Goal: Find specific page/section: Find specific page/section

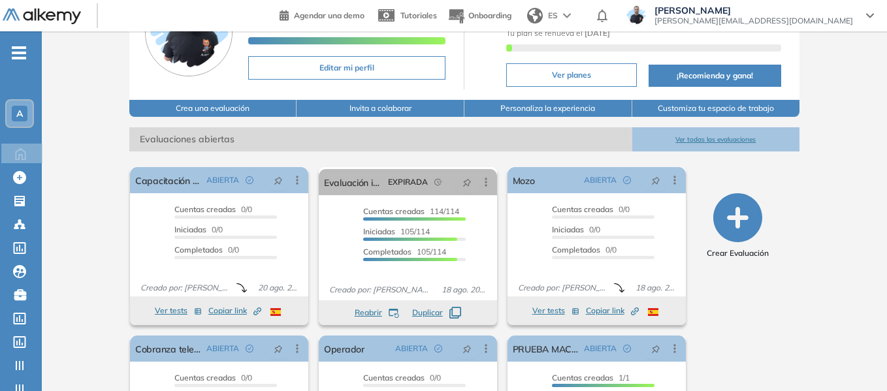
scroll to position [131, 0]
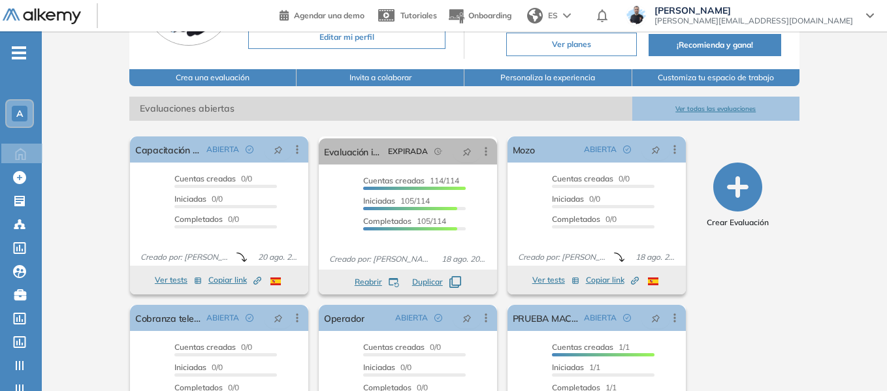
click at [23, 109] on span "A" at bounding box center [19, 113] width 7 height 10
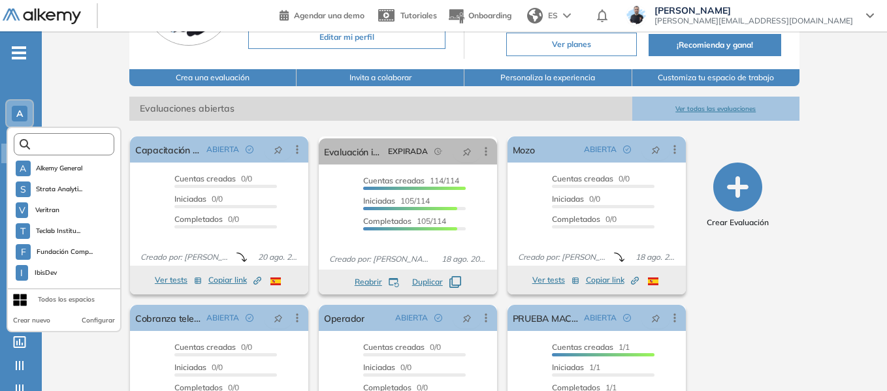
click at [69, 147] on input "text" at bounding box center [68, 145] width 76 height 10
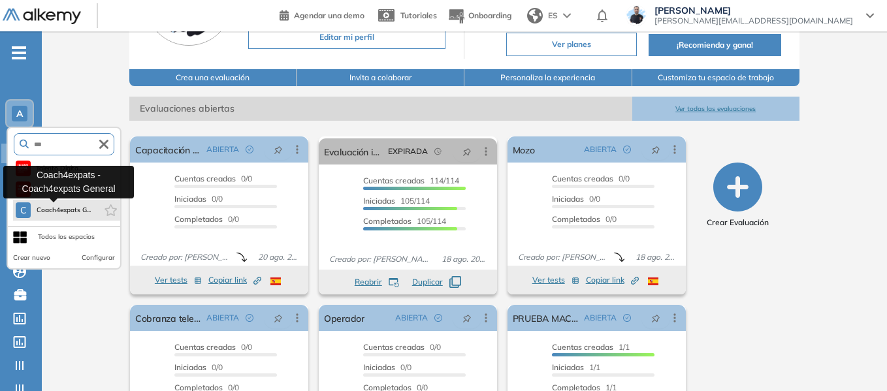
type input "***"
click at [79, 213] on span "Coach4expats G..." at bounding box center [63, 210] width 55 height 10
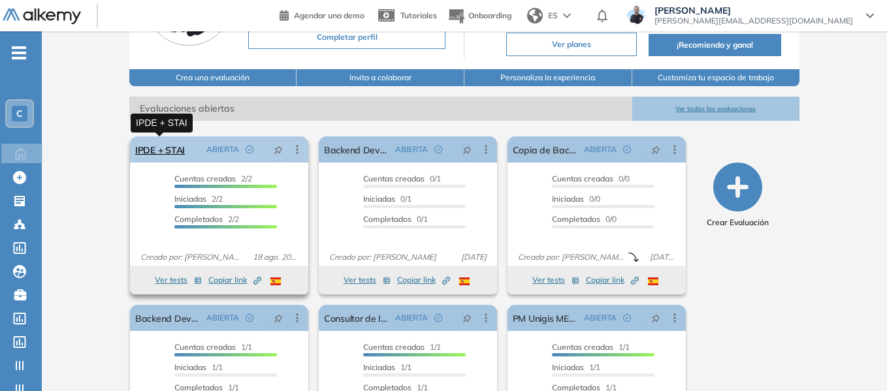
click at [166, 152] on link "IPDE + STAI" at bounding box center [160, 150] width 50 height 26
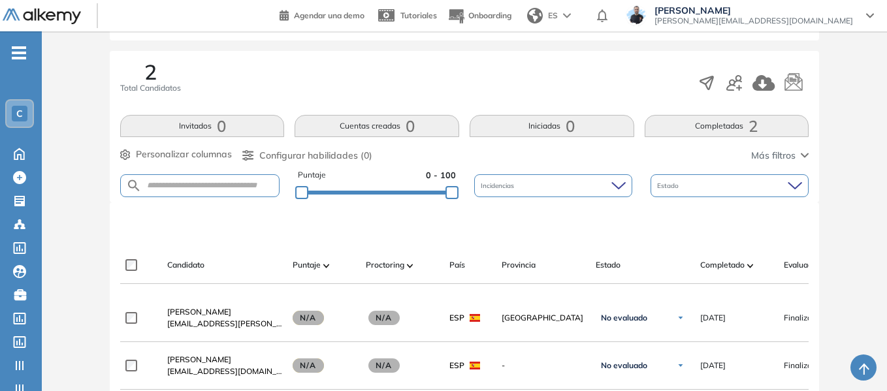
scroll to position [261, 0]
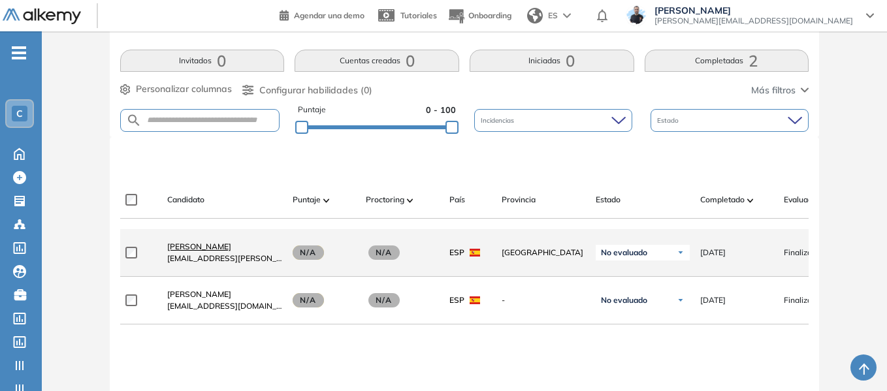
click at [229, 250] on span "[PERSON_NAME]" at bounding box center [199, 247] width 64 height 10
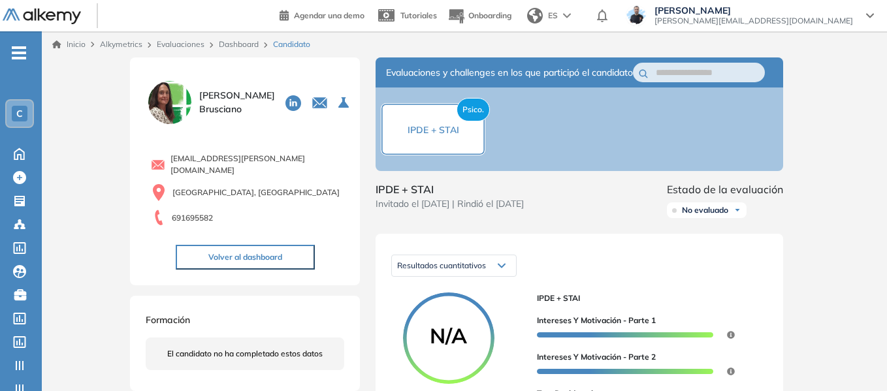
click at [76, 46] on link "Inicio" at bounding box center [68, 45] width 33 height 12
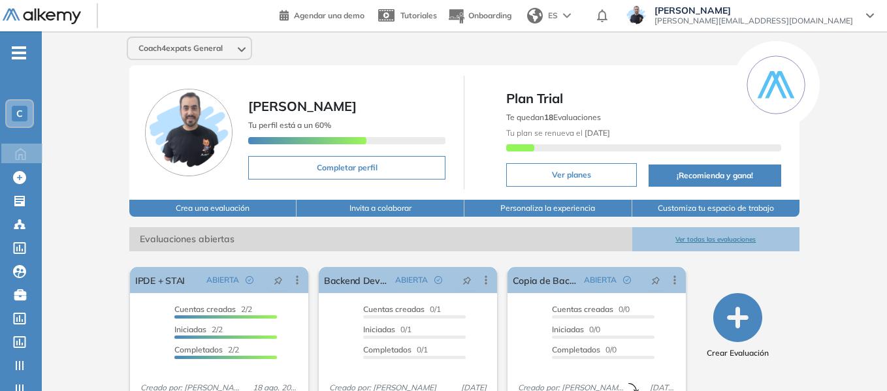
click at [24, 112] on div "C" at bounding box center [20, 114] width 16 height 16
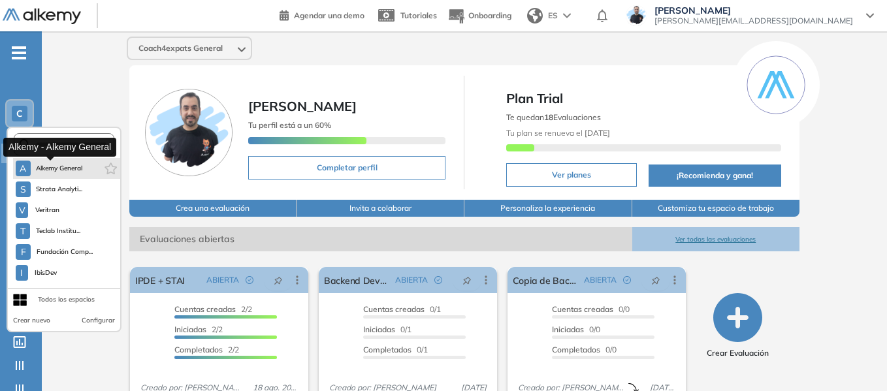
click at [46, 170] on span "Alkemy General" at bounding box center [59, 168] width 47 height 10
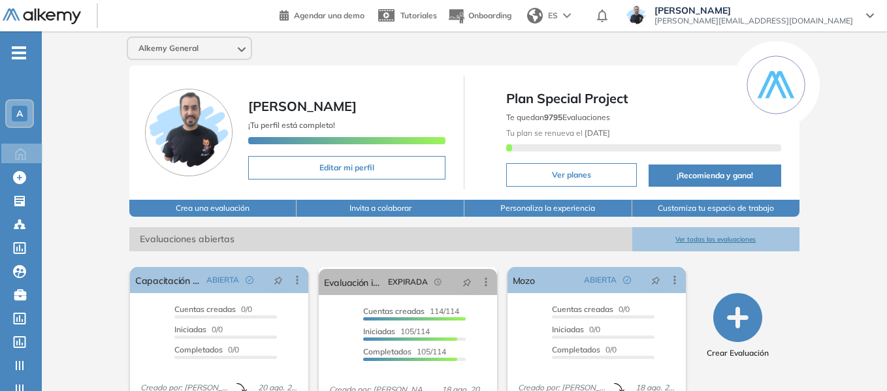
click at [29, 100] on div "A" at bounding box center [19, 113] width 29 height 29
click at [22, 106] on div "A" at bounding box center [20, 114] width 16 height 16
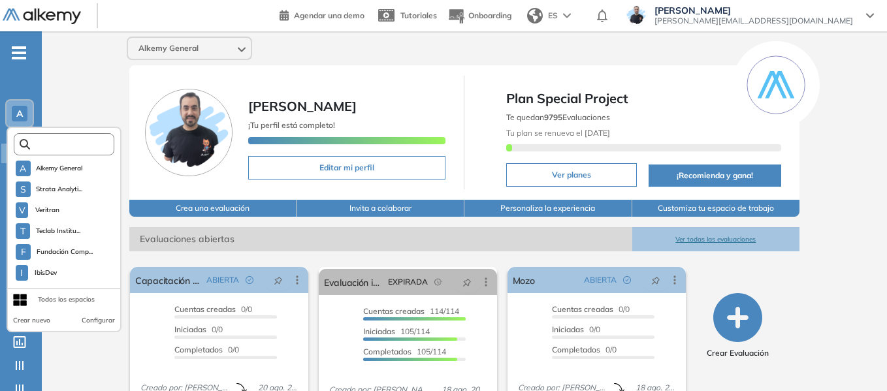
click at [67, 146] on input "text" at bounding box center [68, 145] width 76 height 10
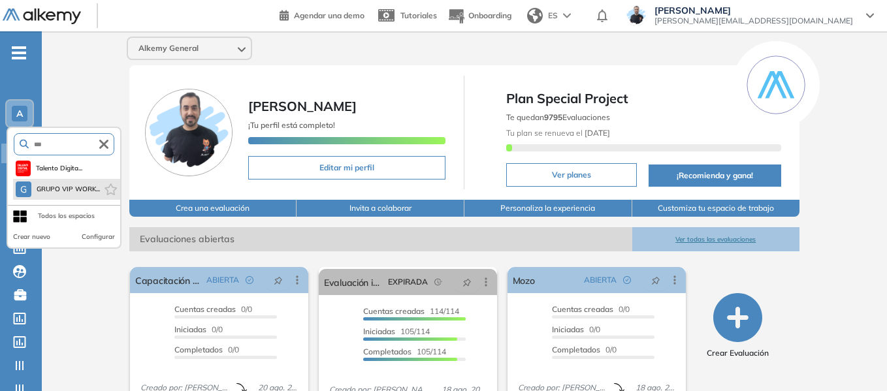
type input "***"
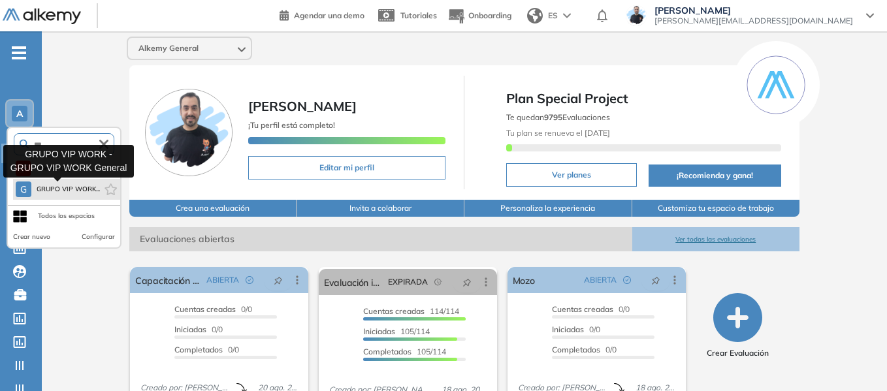
click at [49, 182] on button "G GRUPO VIP WORK..." at bounding box center [58, 190] width 84 height 16
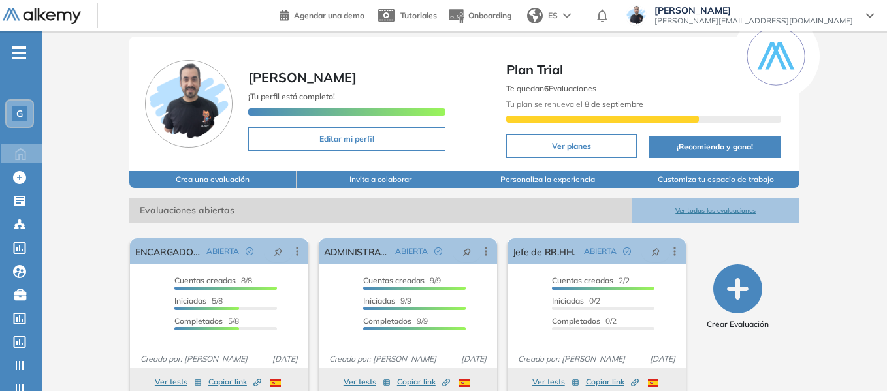
scroll to position [59, 0]
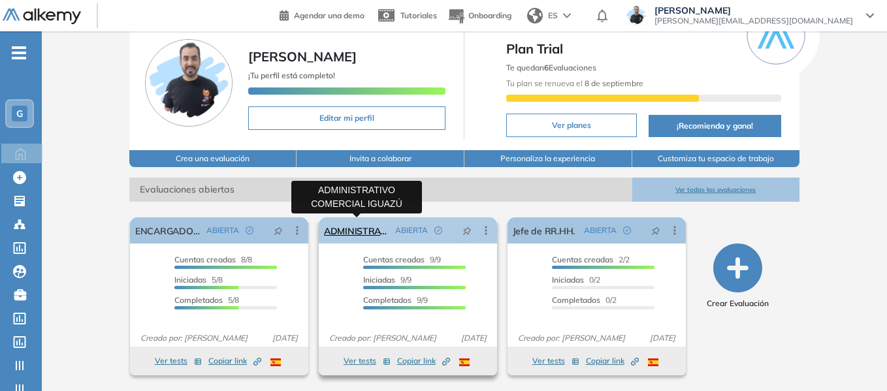
click at [357, 230] on link "ADMINISTRATIVO COMERCIAL IGUAZÚ" at bounding box center [357, 231] width 66 height 26
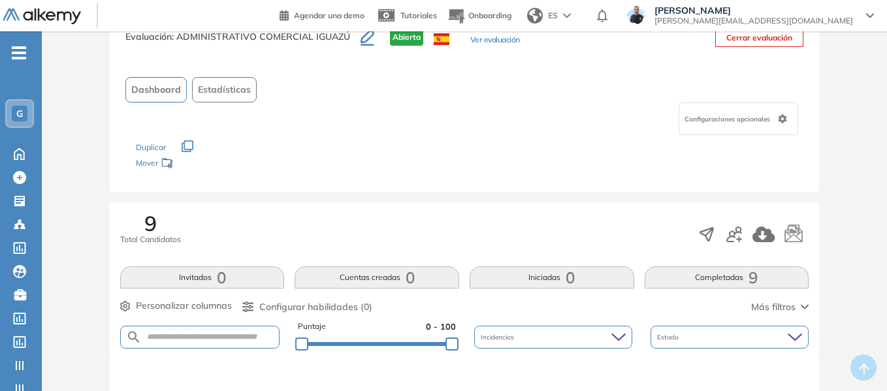
scroll to position [33, 0]
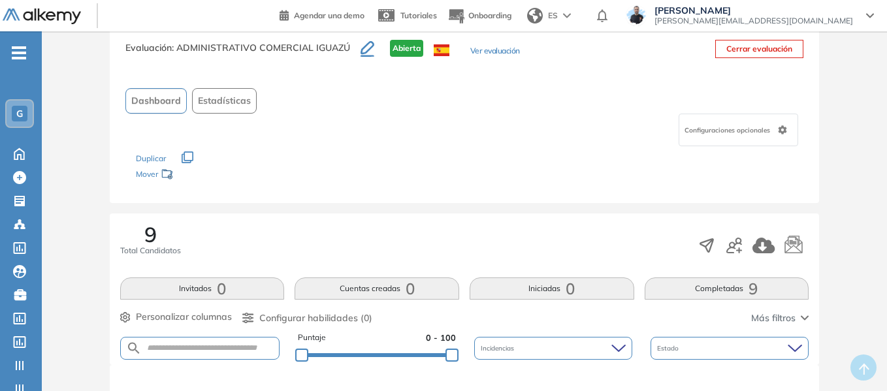
click at [496, 51] on button "Ver evaluación" at bounding box center [495, 52] width 50 height 14
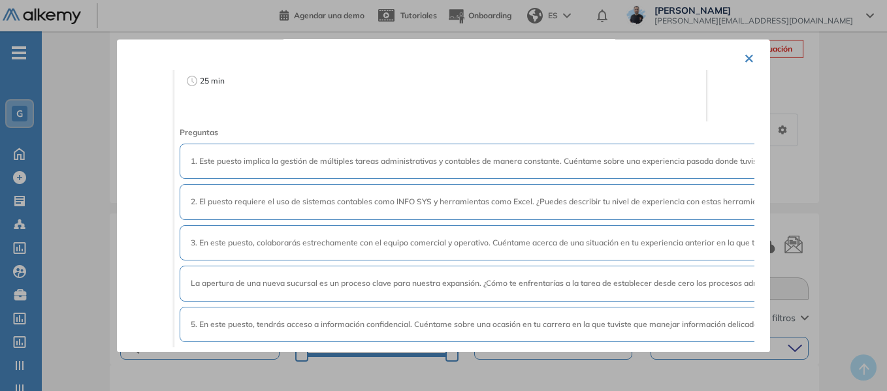
scroll to position [769, 0]
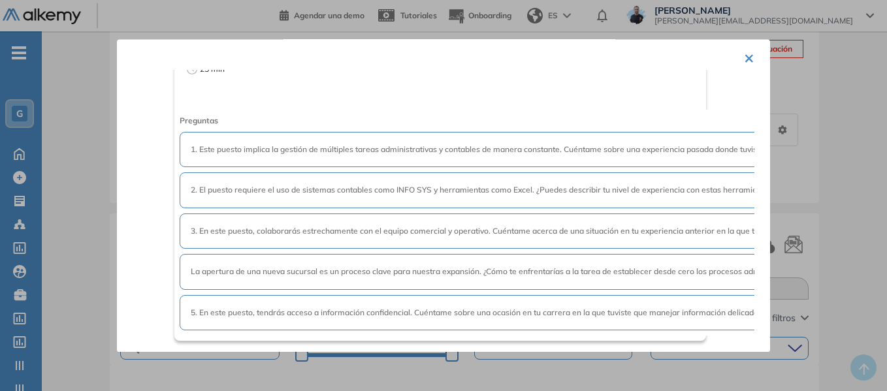
click at [748, 59] on button "×" at bounding box center [749, 56] width 10 height 25
